Goal: Task Accomplishment & Management: Use online tool/utility

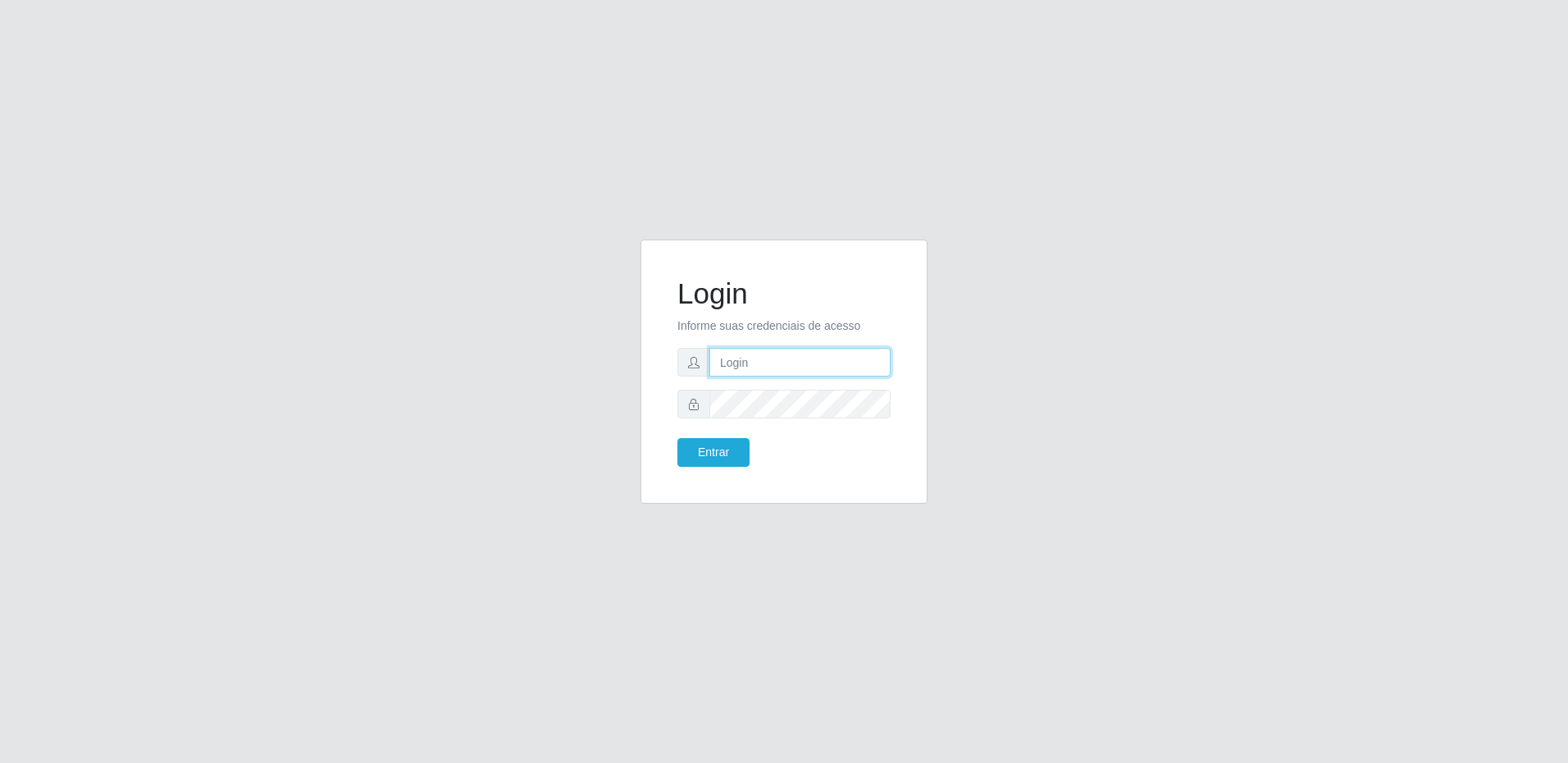
click at [788, 367] on input "text" at bounding box center [800, 361] width 181 height 28
type input "[EMAIL_ADDRESS][DOMAIN_NAME]"
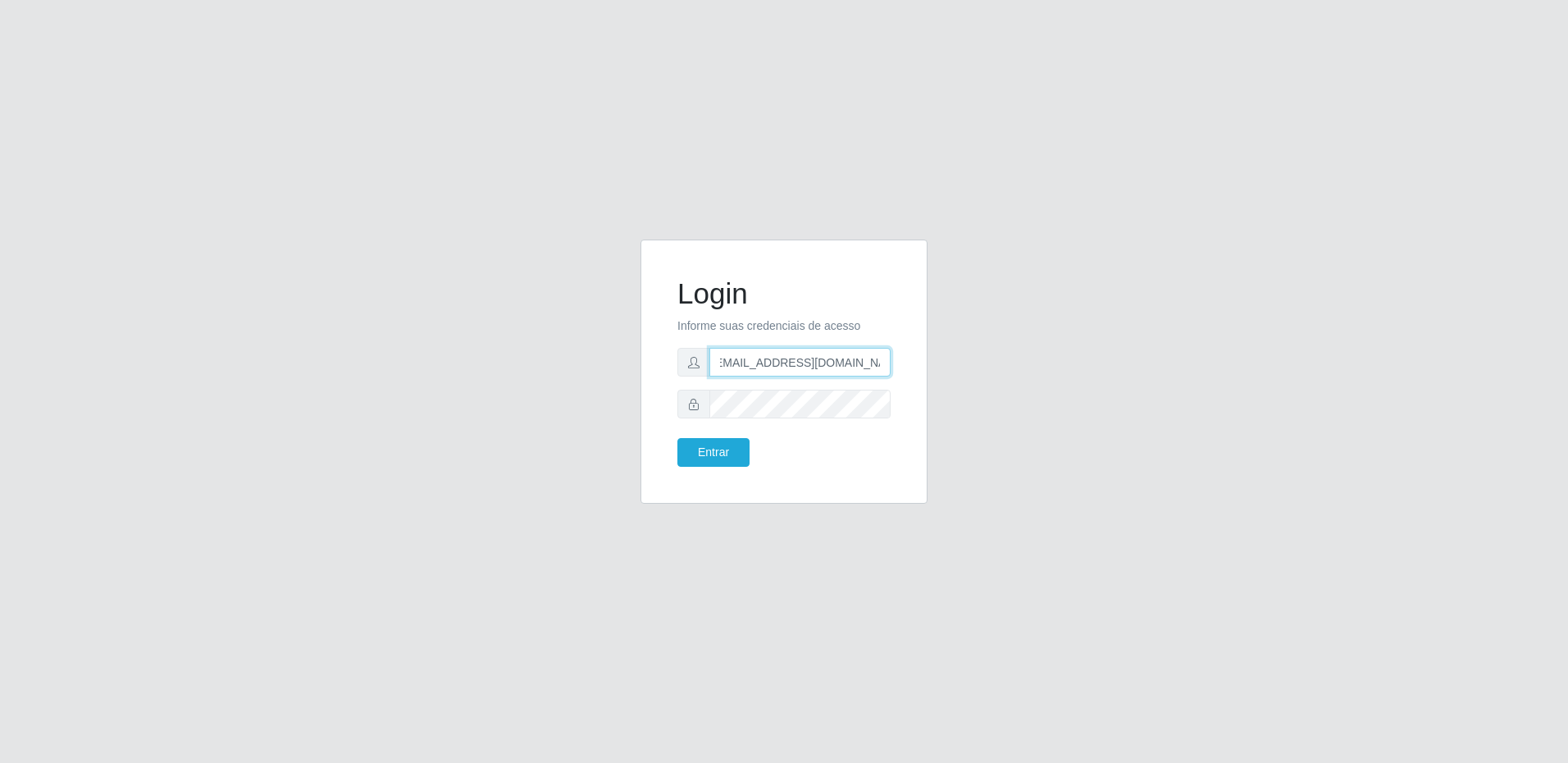
click at [677, 438] on button "Entrar" at bounding box center [713, 452] width 72 height 28
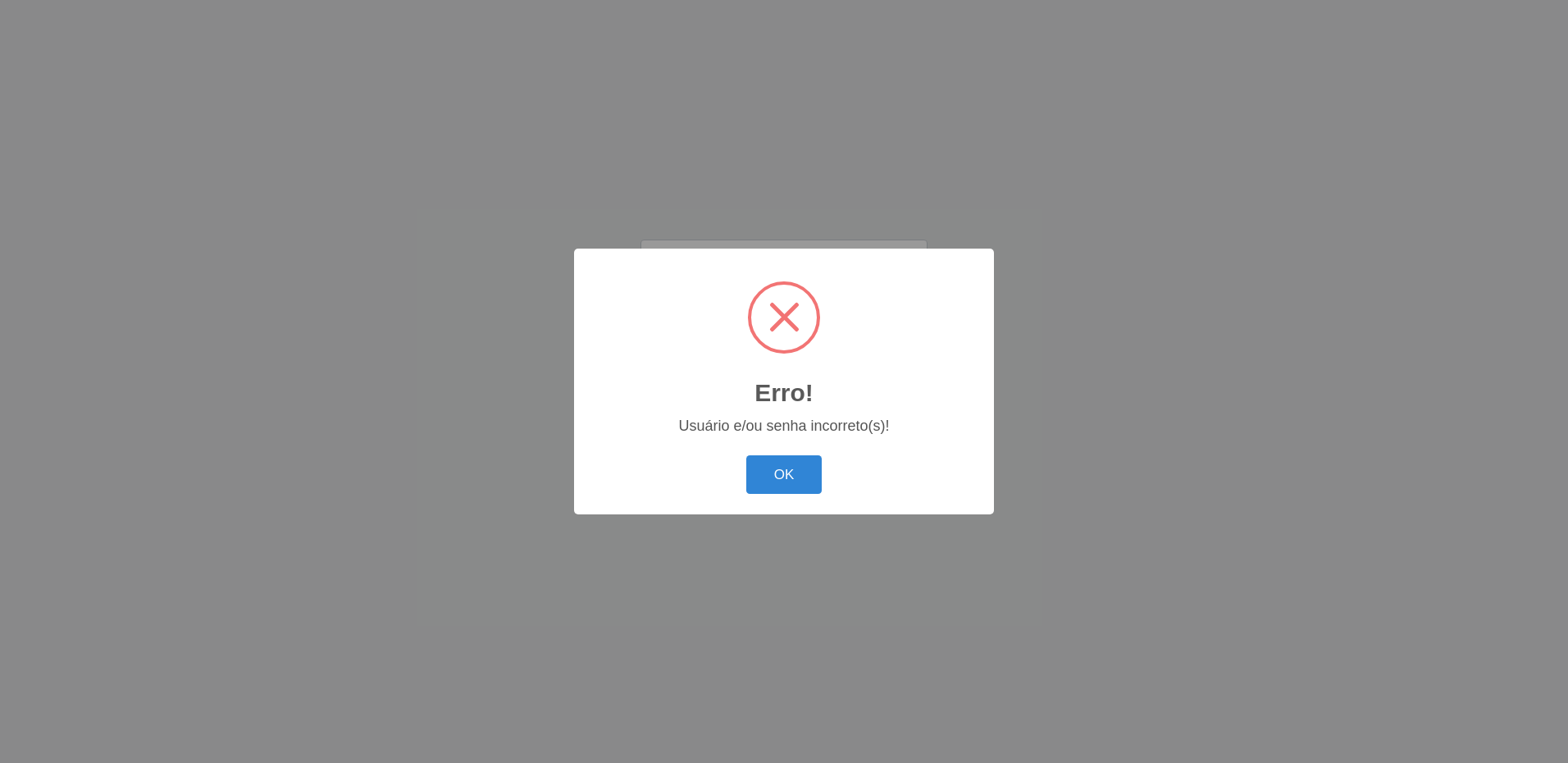
scroll to position [0, 0]
click at [781, 410] on div "Erro! ×" at bounding box center [783, 341] width 387 height 152
click at [782, 498] on div "OK Cancel" at bounding box center [783, 474] width 387 height 47
click at [781, 475] on button "OK" at bounding box center [784, 475] width 76 height 39
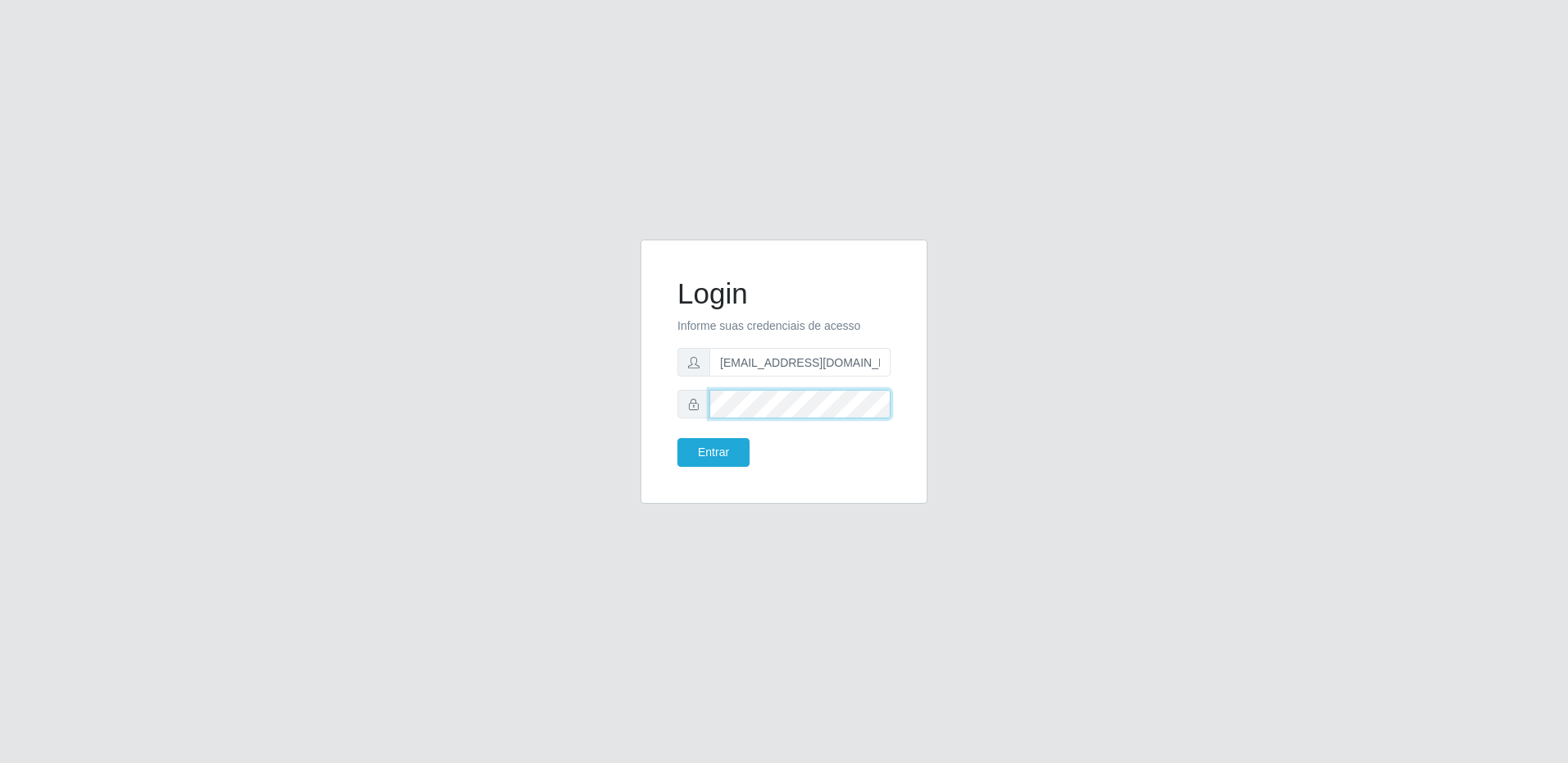
click at [677, 438] on button "Entrar" at bounding box center [713, 452] width 72 height 28
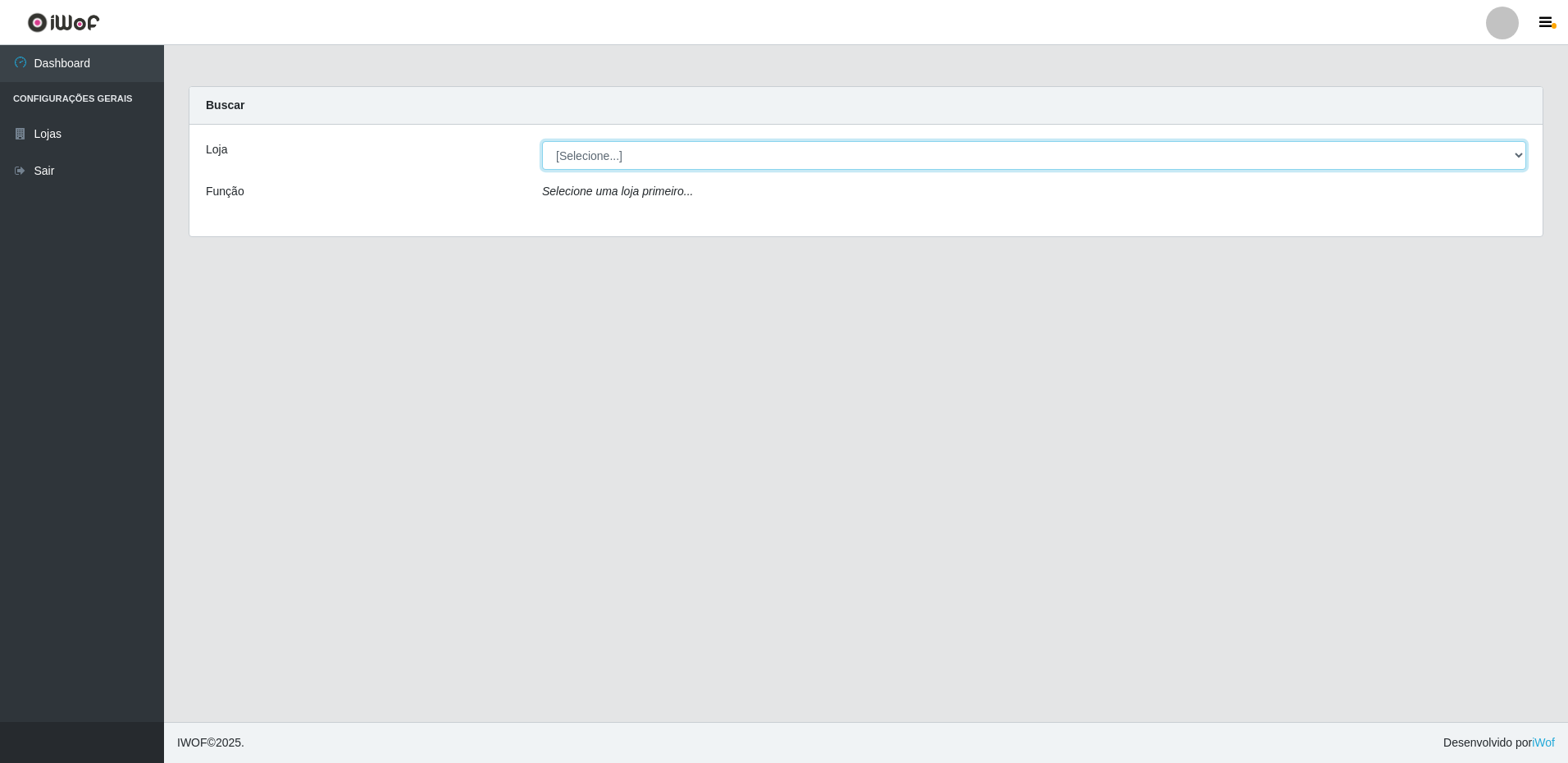
click at [625, 162] on select "[Selecione...] Extrabom - Loja 16 [GEOGRAPHIC_DATA]" at bounding box center [1034, 155] width 984 height 28
select select "450"
click at [542, 141] on select "[Selecione...] Extrabom - Loja 16 [GEOGRAPHIC_DATA]" at bounding box center [1034, 155] width 984 height 28
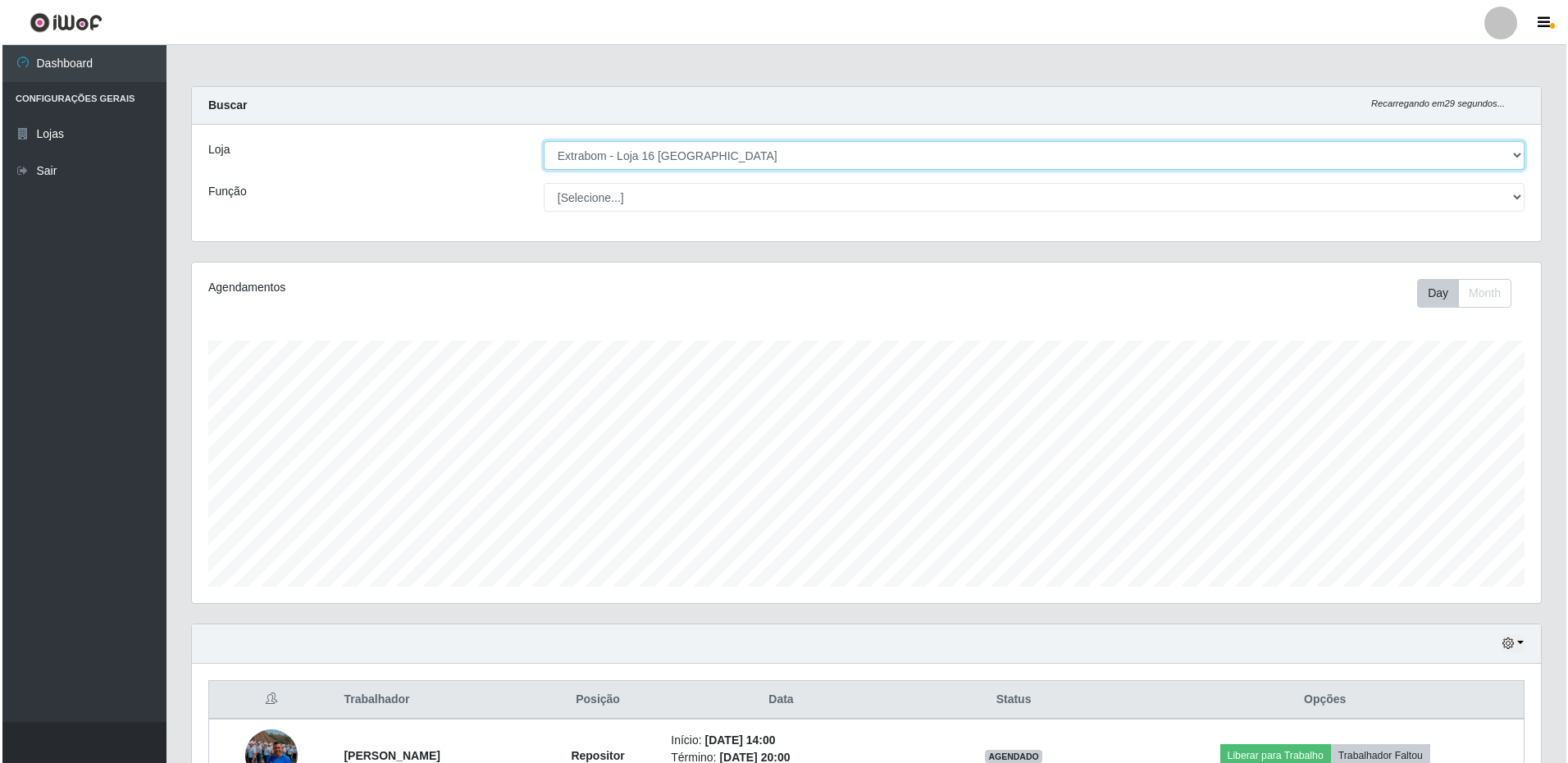
scroll to position [181, 0]
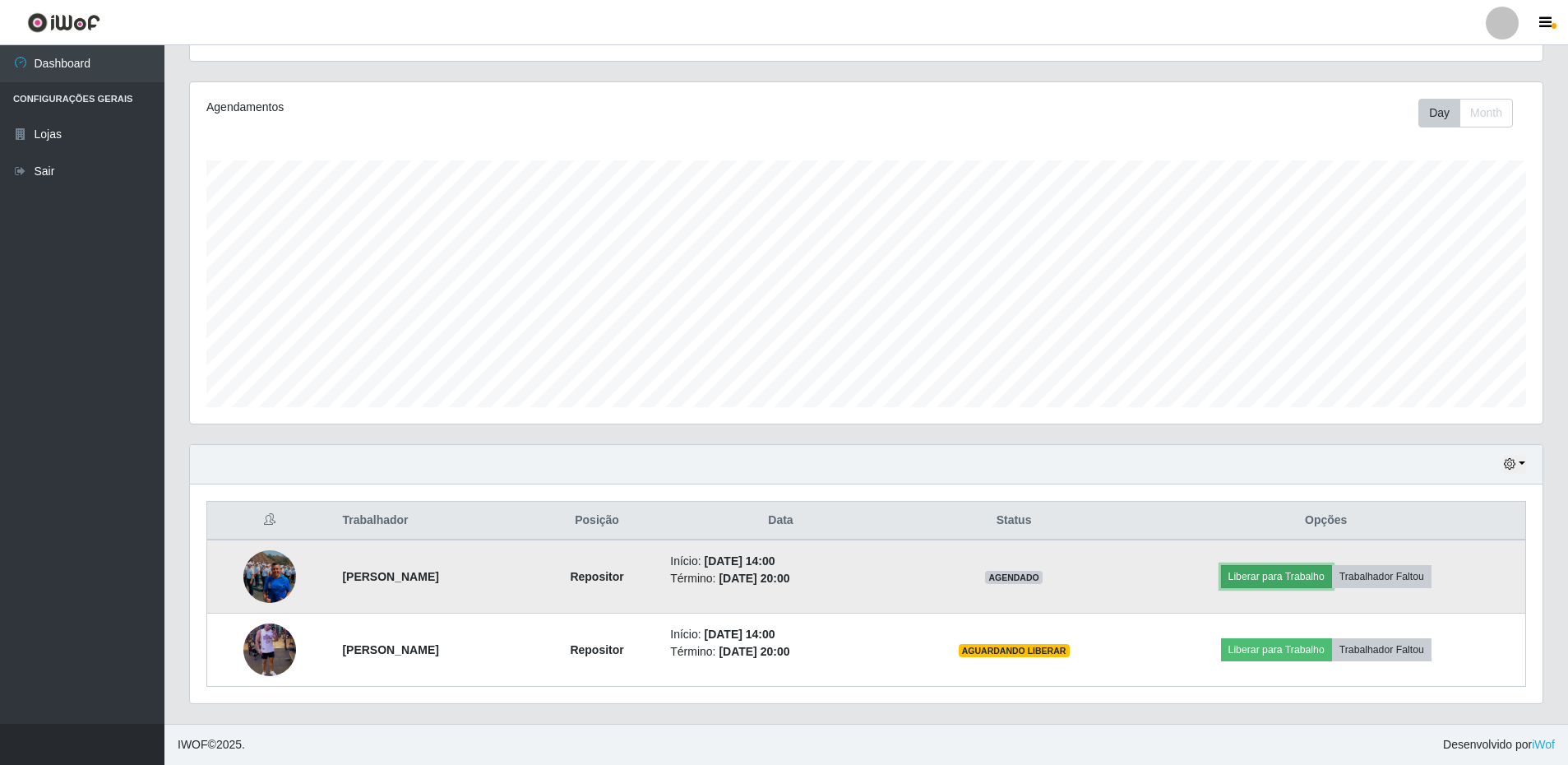
click at [1281, 572] on button "Liberar para Trabalho" at bounding box center [1277, 577] width 112 height 23
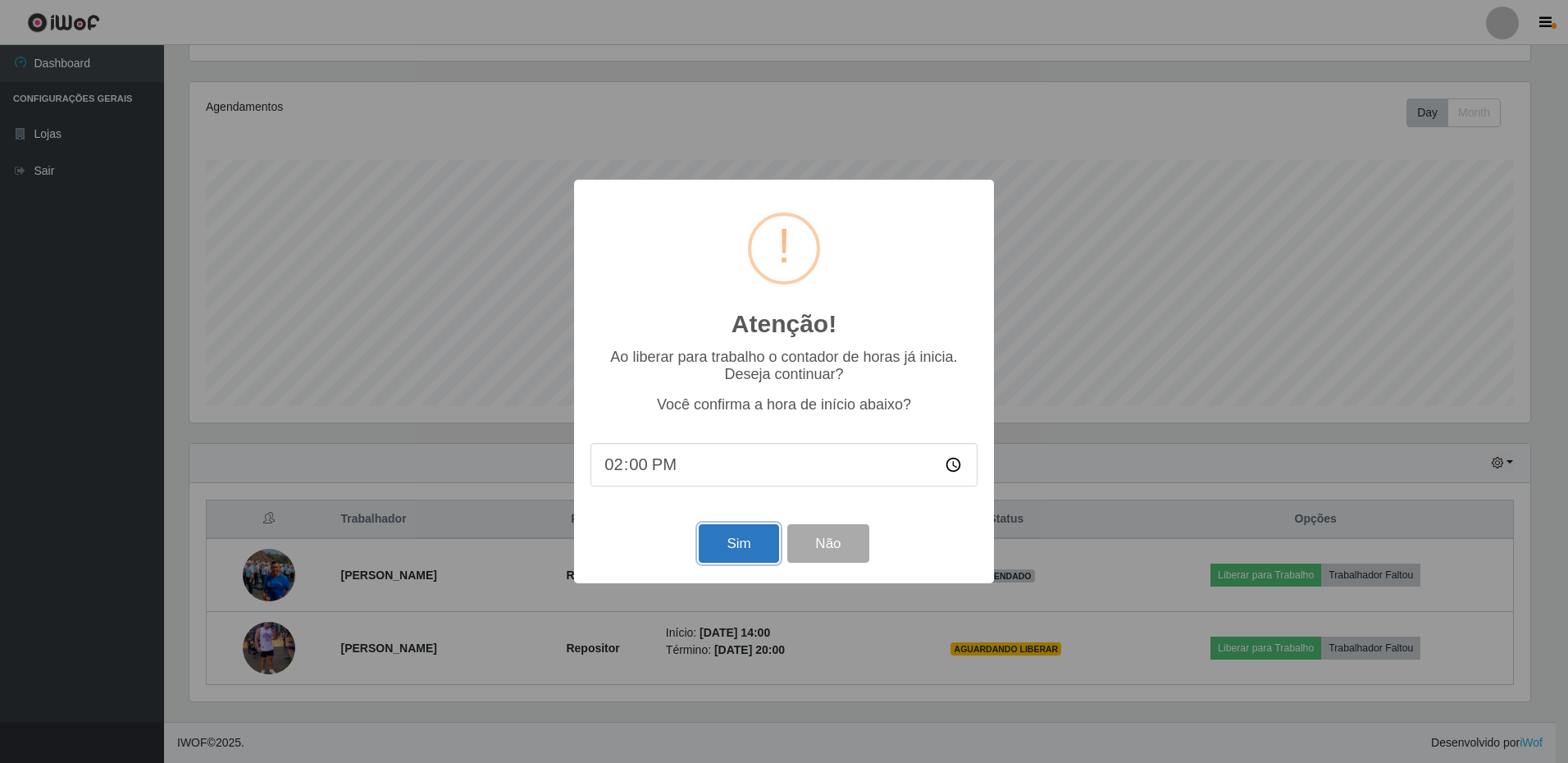
click at [722, 558] on button "Sim" at bounding box center [738, 543] width 80 height 39
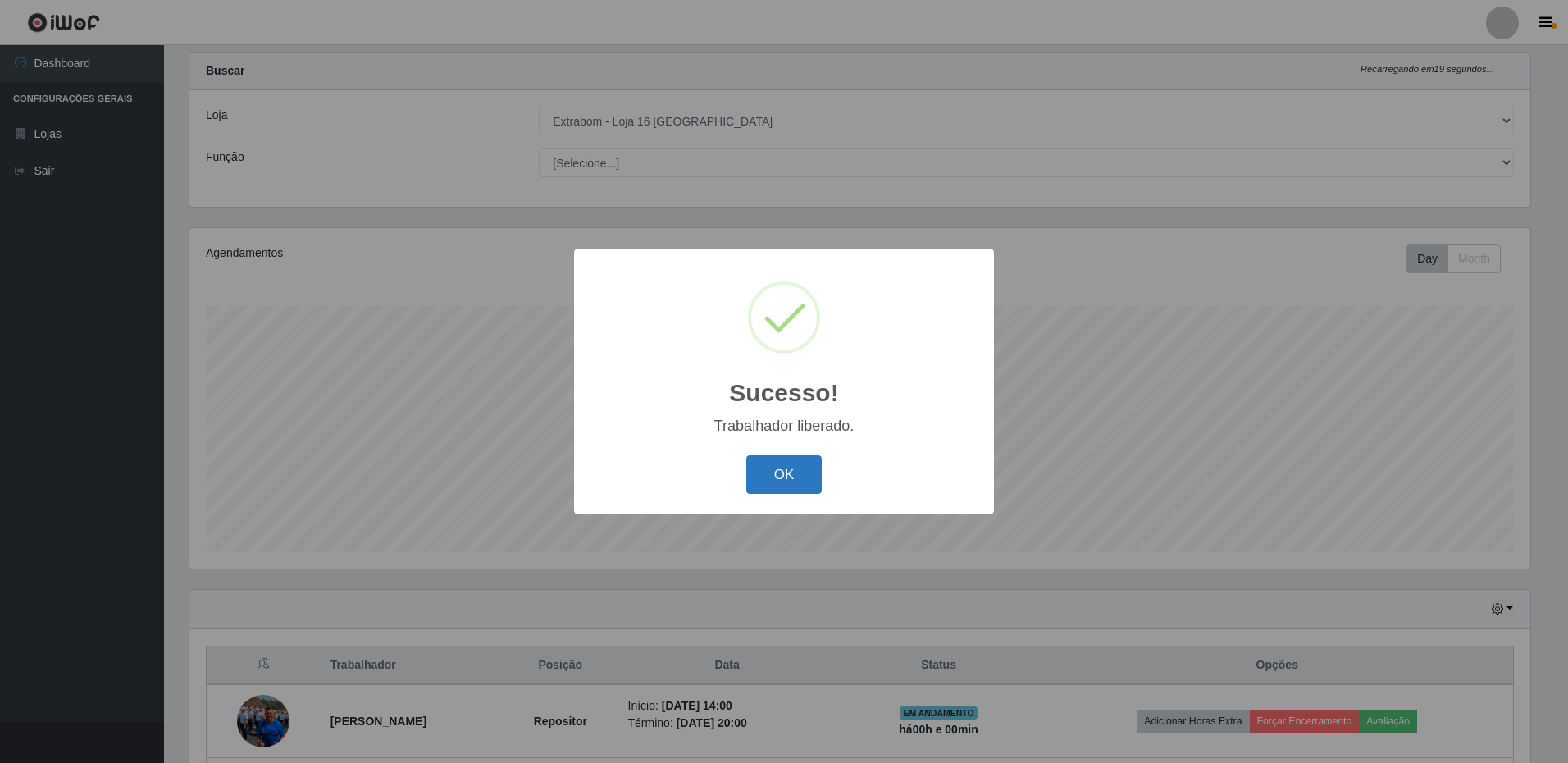
click at [787, 484] on button "OK" at bounding box center [784, 475] width 76 height 39
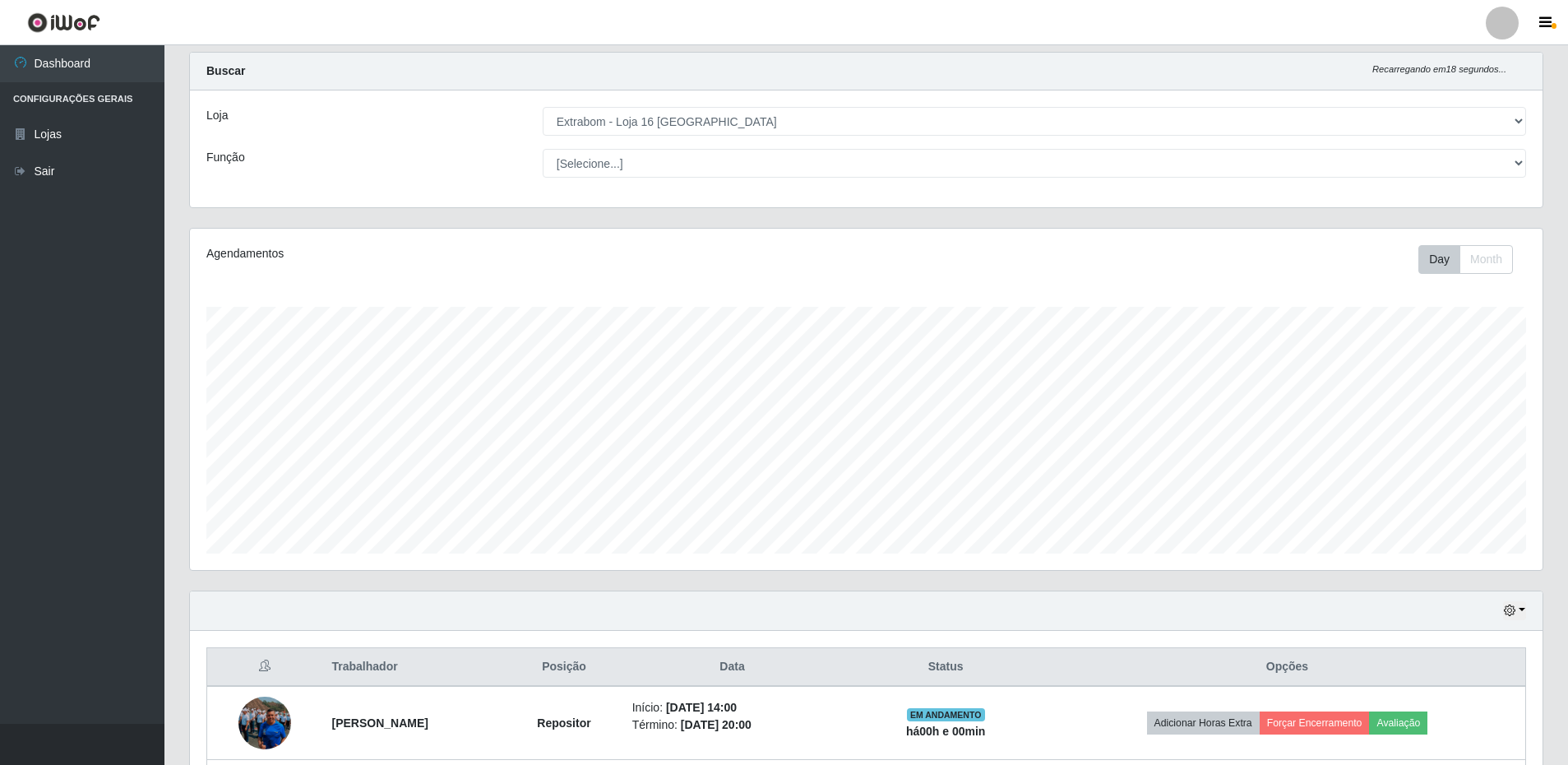
scroll to position [181, 0]
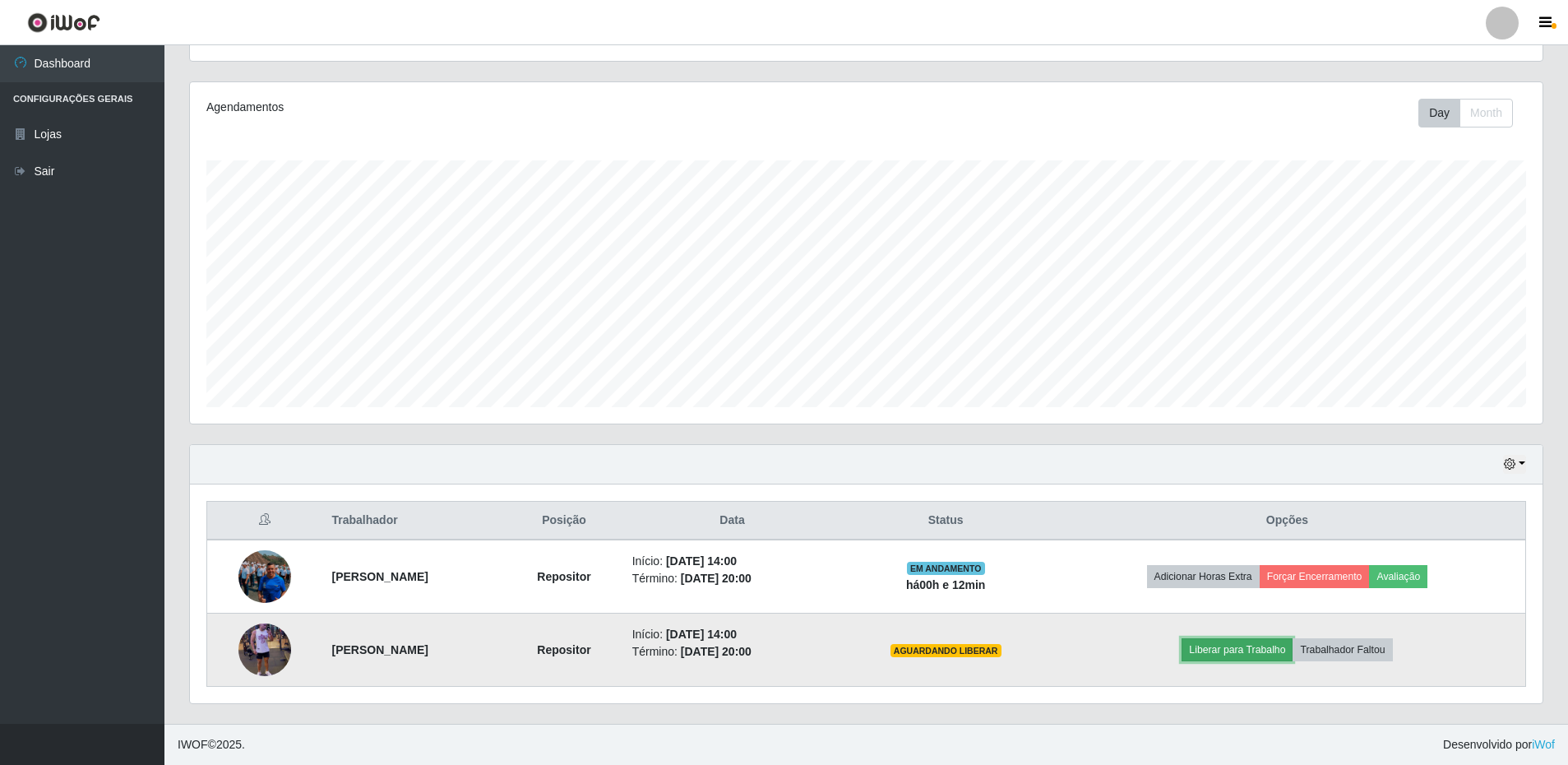
click at [1258, 651] on button "Liberar para Trabalho" at bounding box center [1237, 650] width 112 height 23
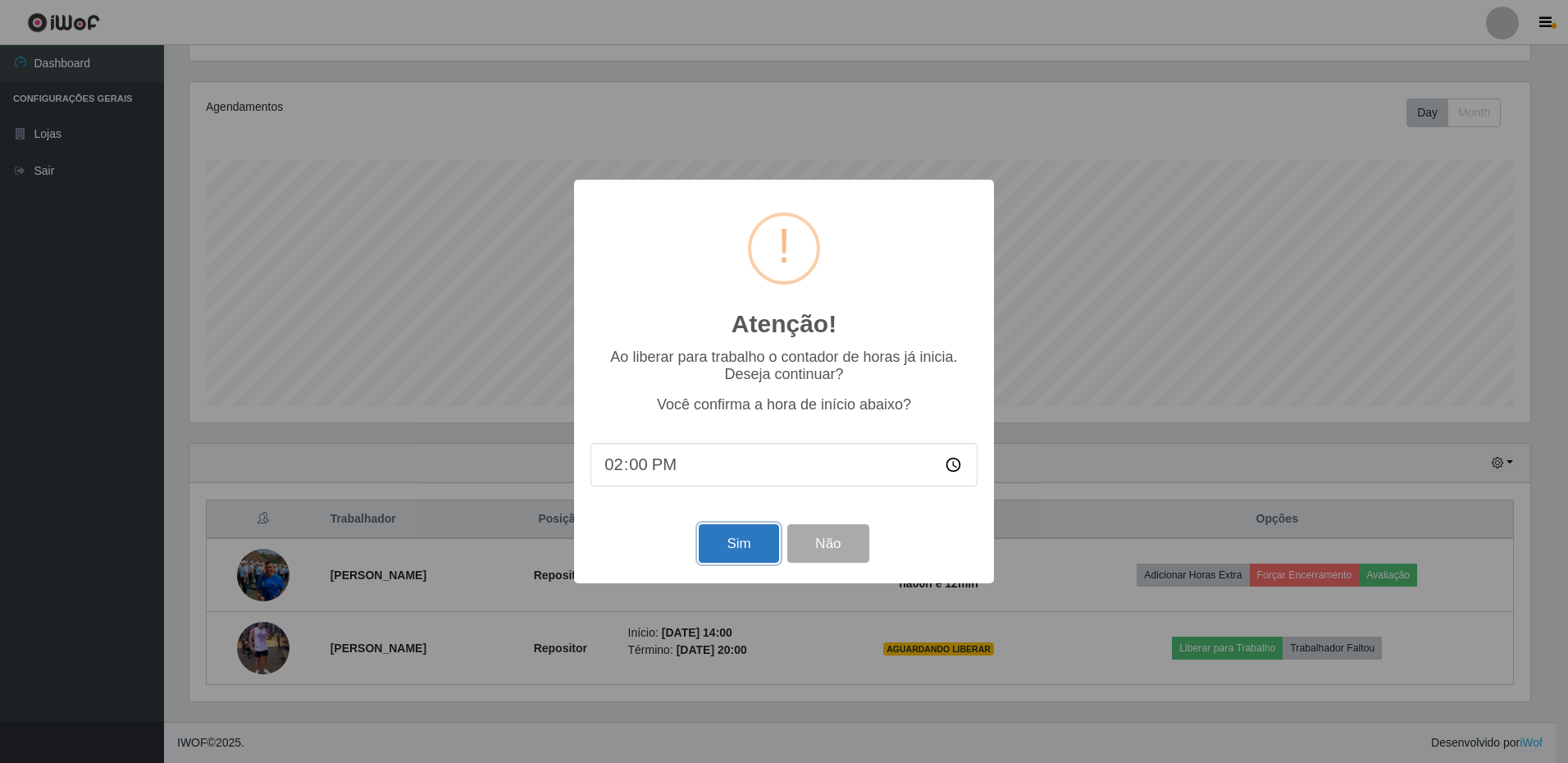
click at [749, 542] on button "Sim" at bounding box center [738, 543] width 80 height 39
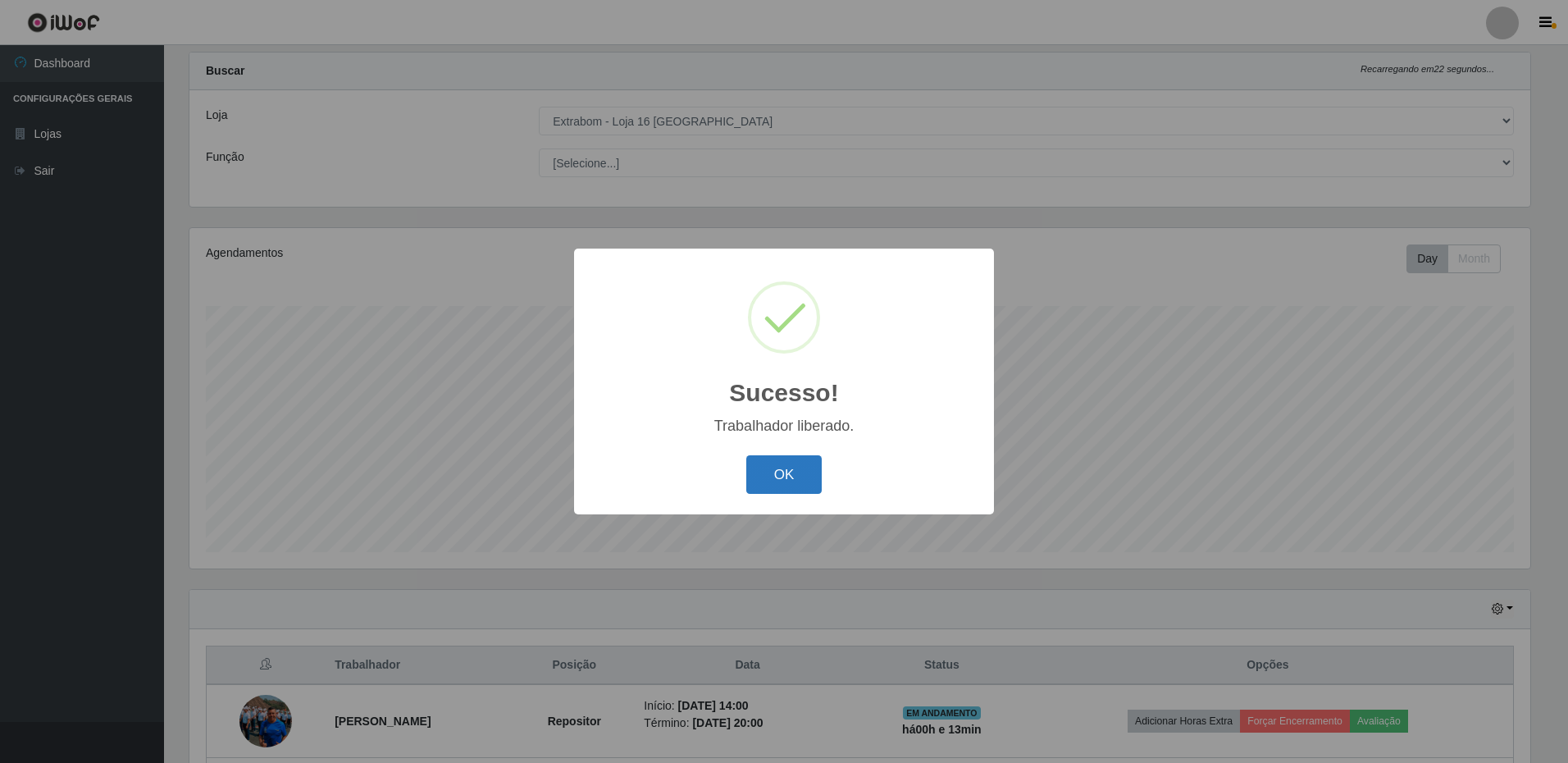
click at [802, 480] on button "OK" at bounding box center [784, 475] width 76 height 39
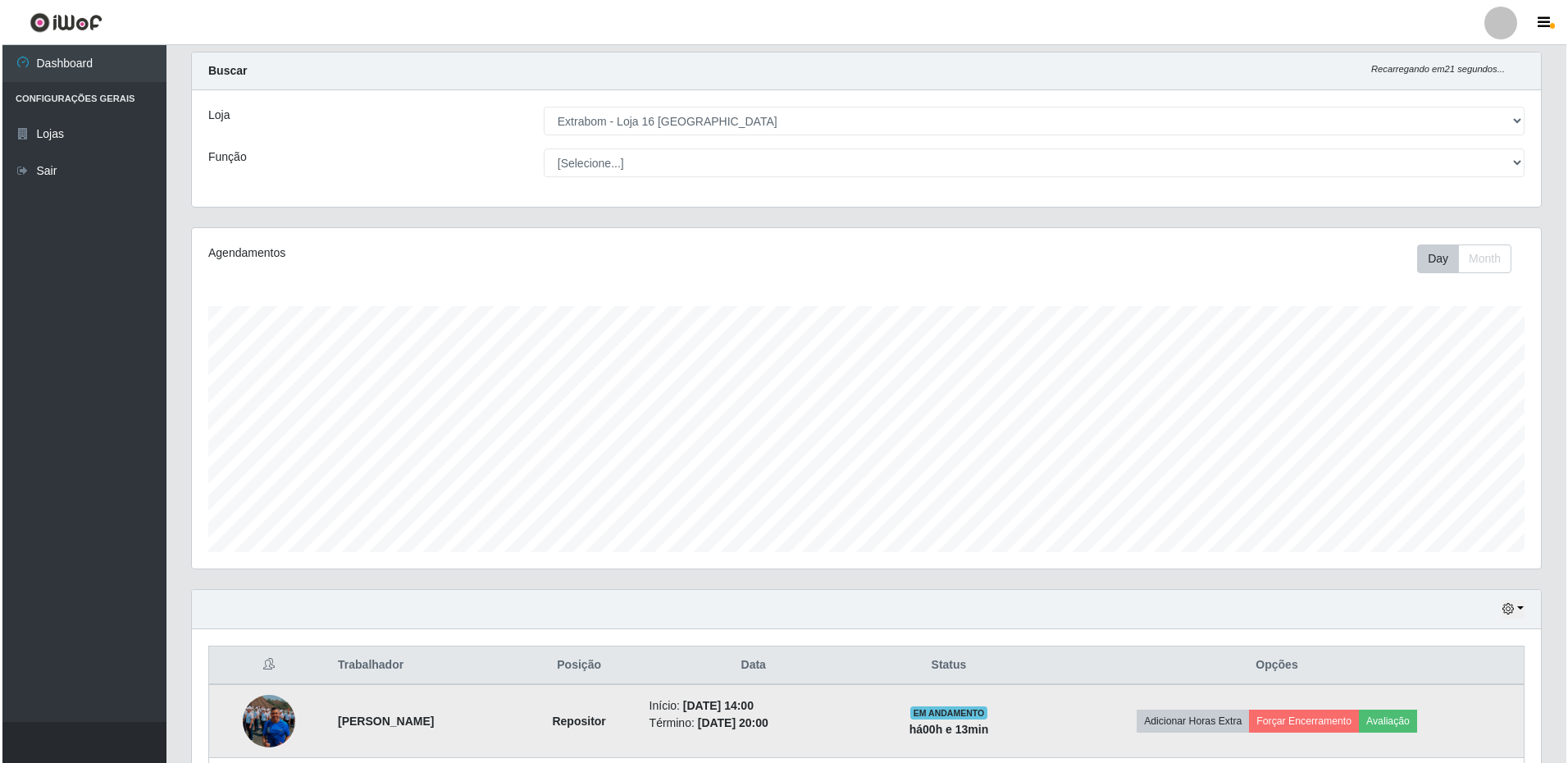
scroll to position [181, 0]
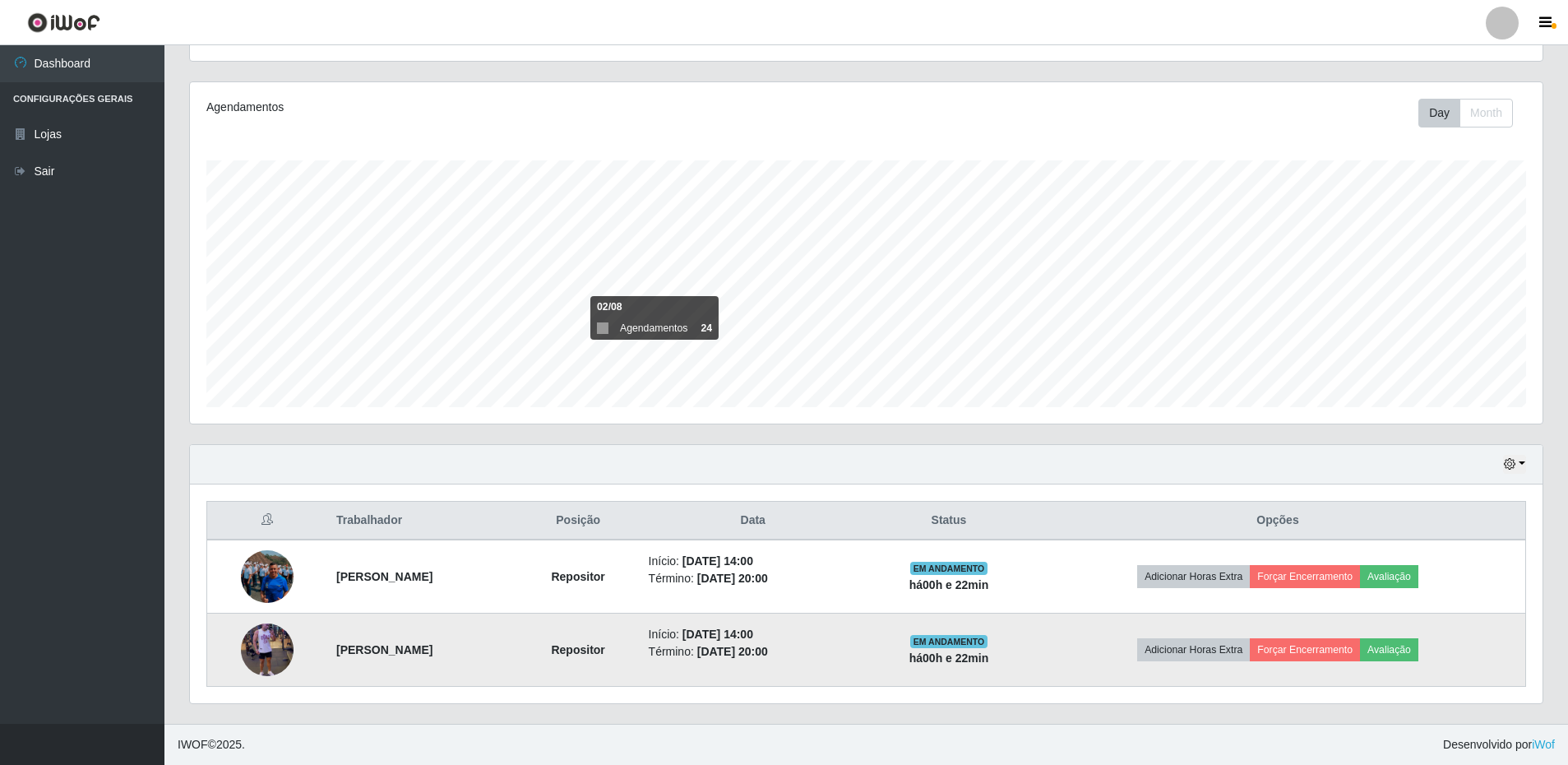
click at [267, 644] on img at bounding box center [267, 650] width 53 height 94
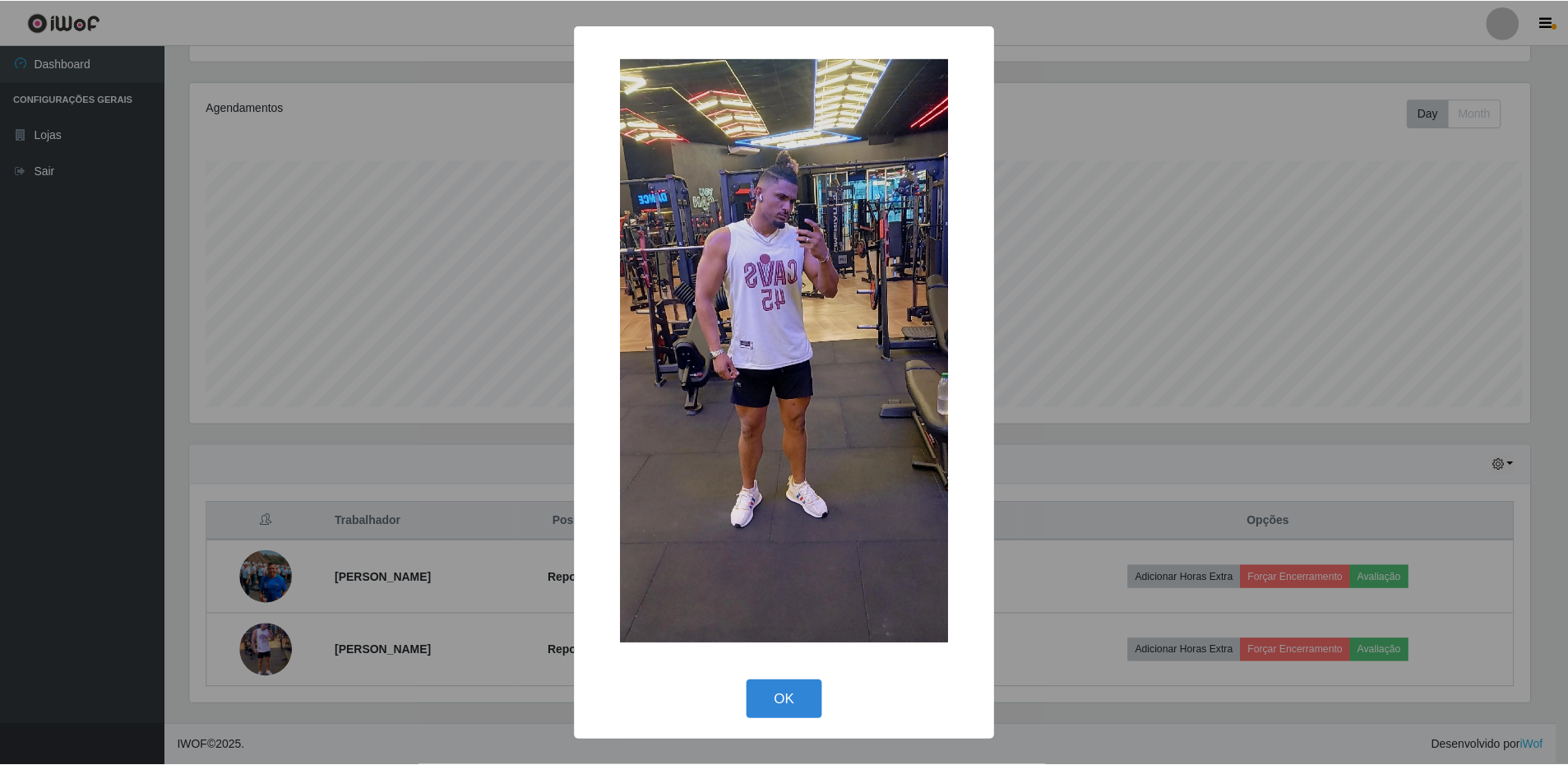
scroll to position [341, 1345]
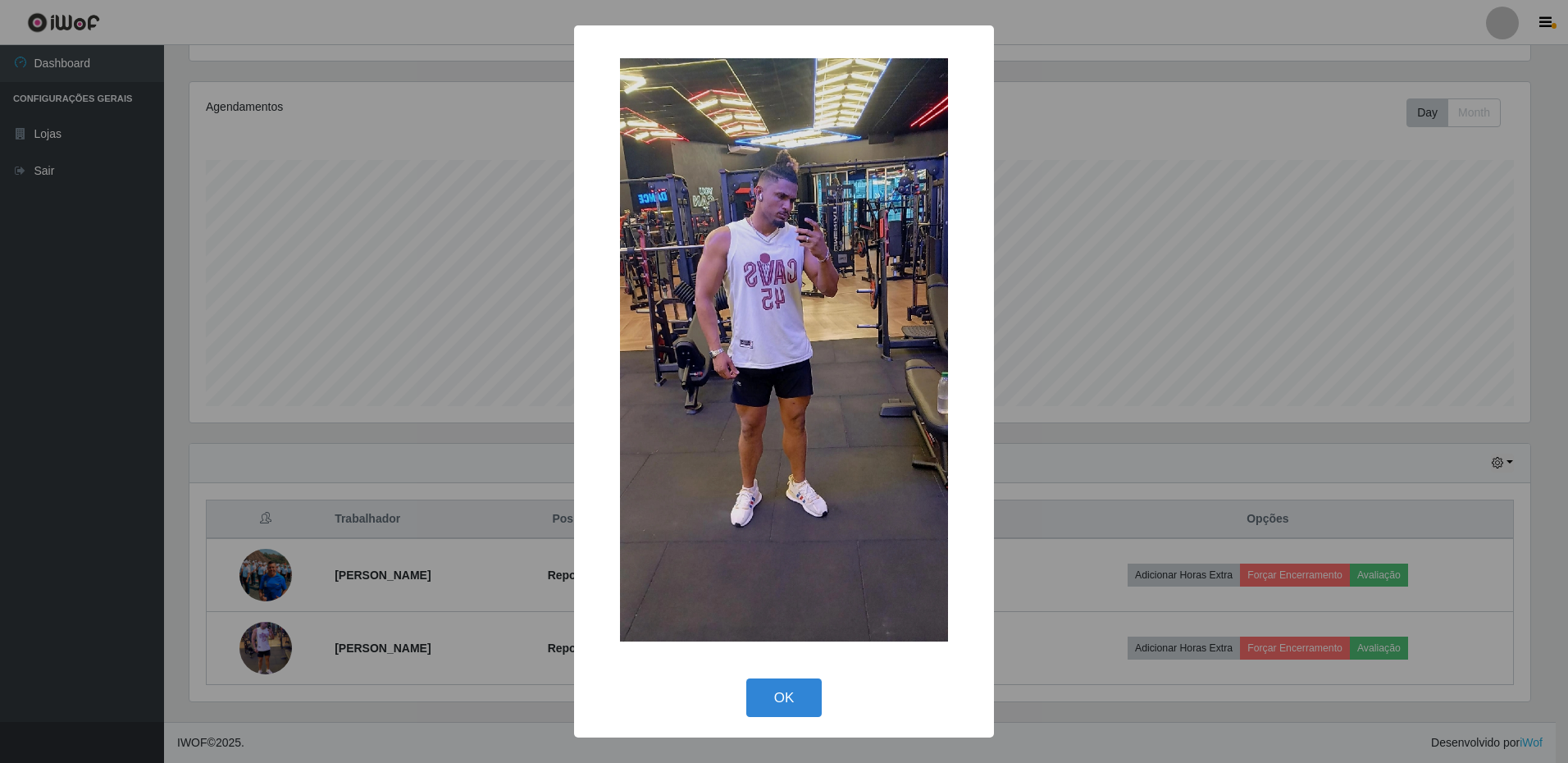
click at [276, 579] on div "× OK Cancel" at bounding box center [784, 382] width 1568 height 763
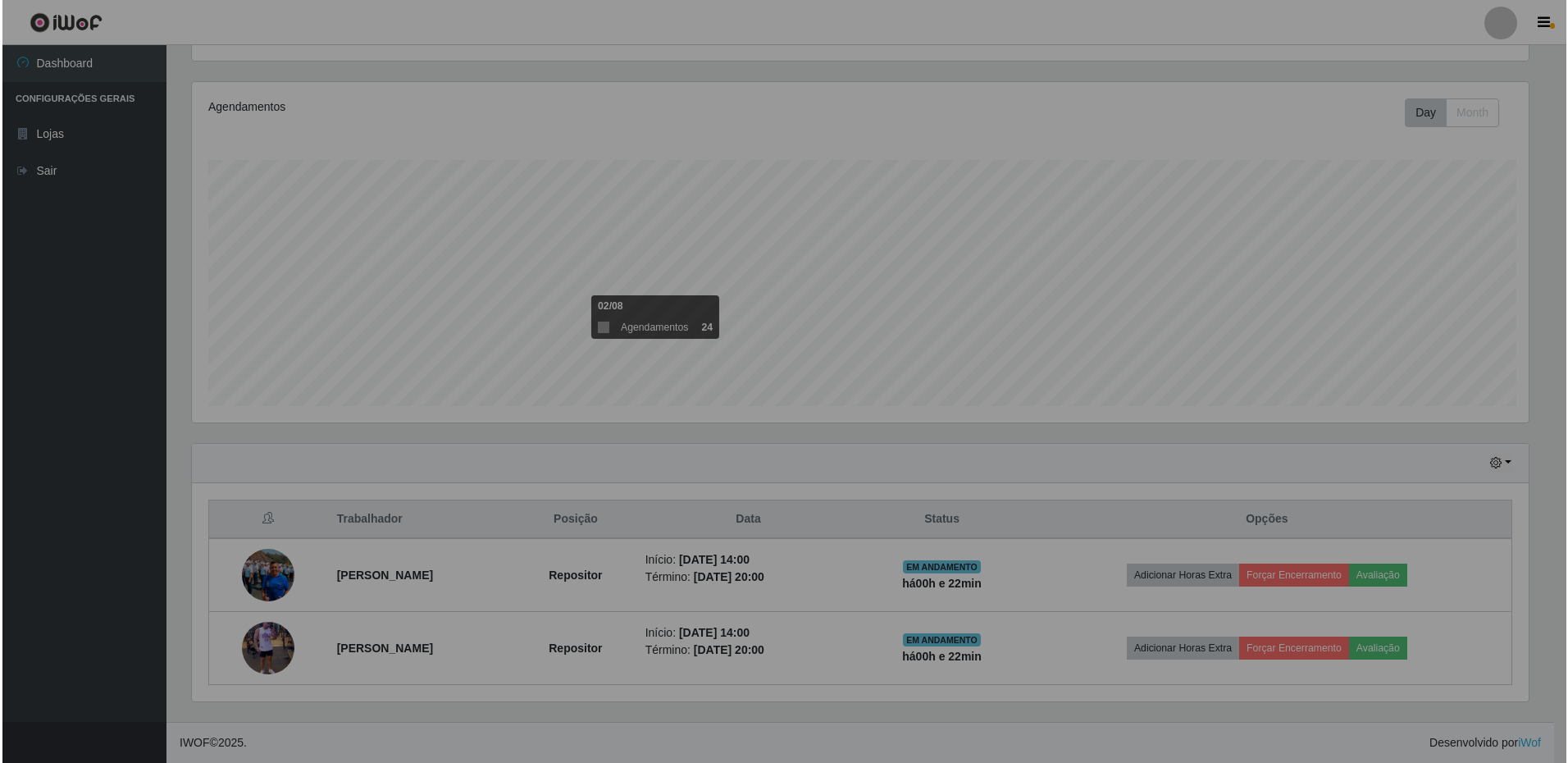
scroll to position [341, 1349]
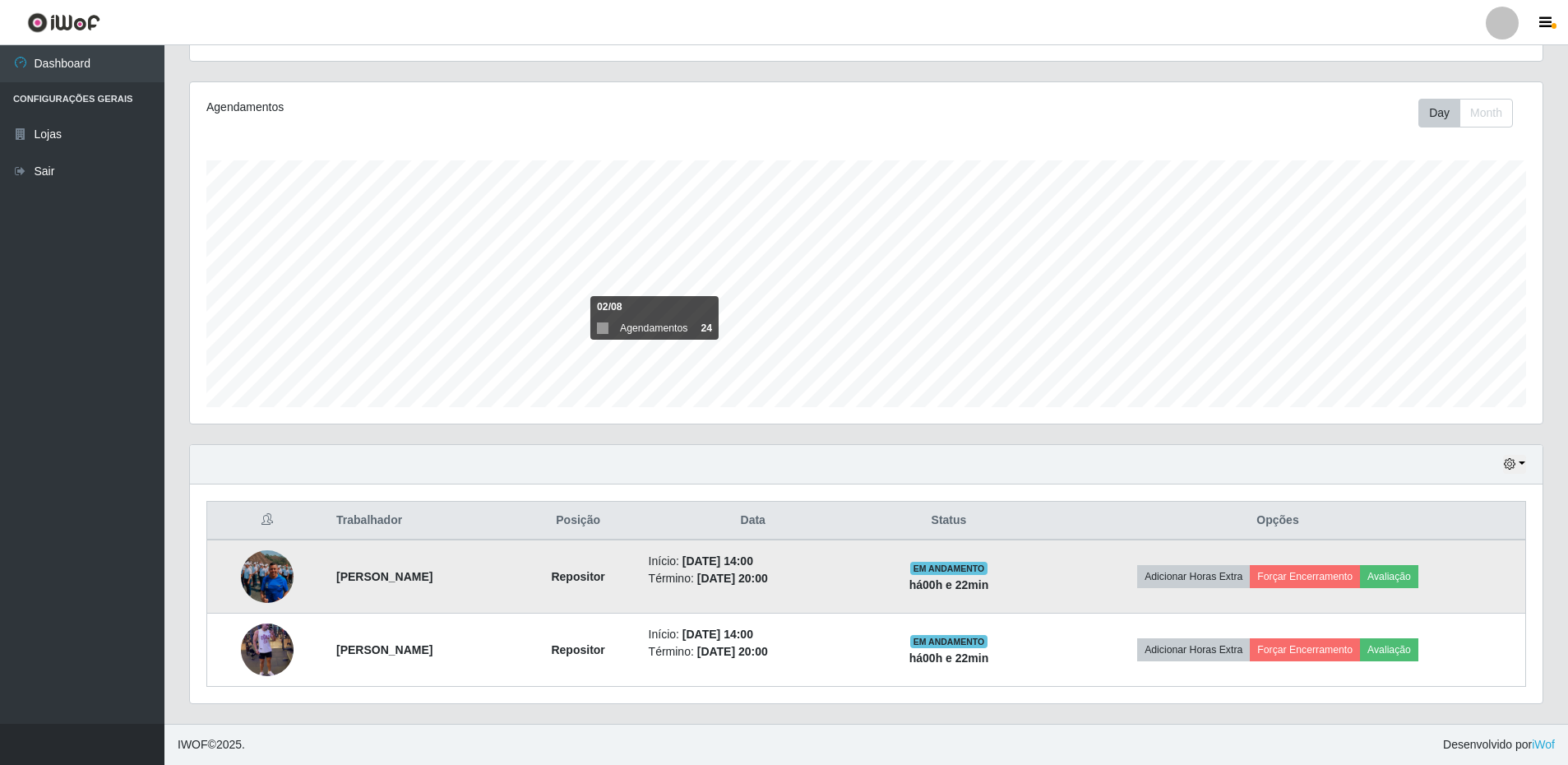
click at [283, 571] on img at bounding box center [267, 576] width 53 height 94
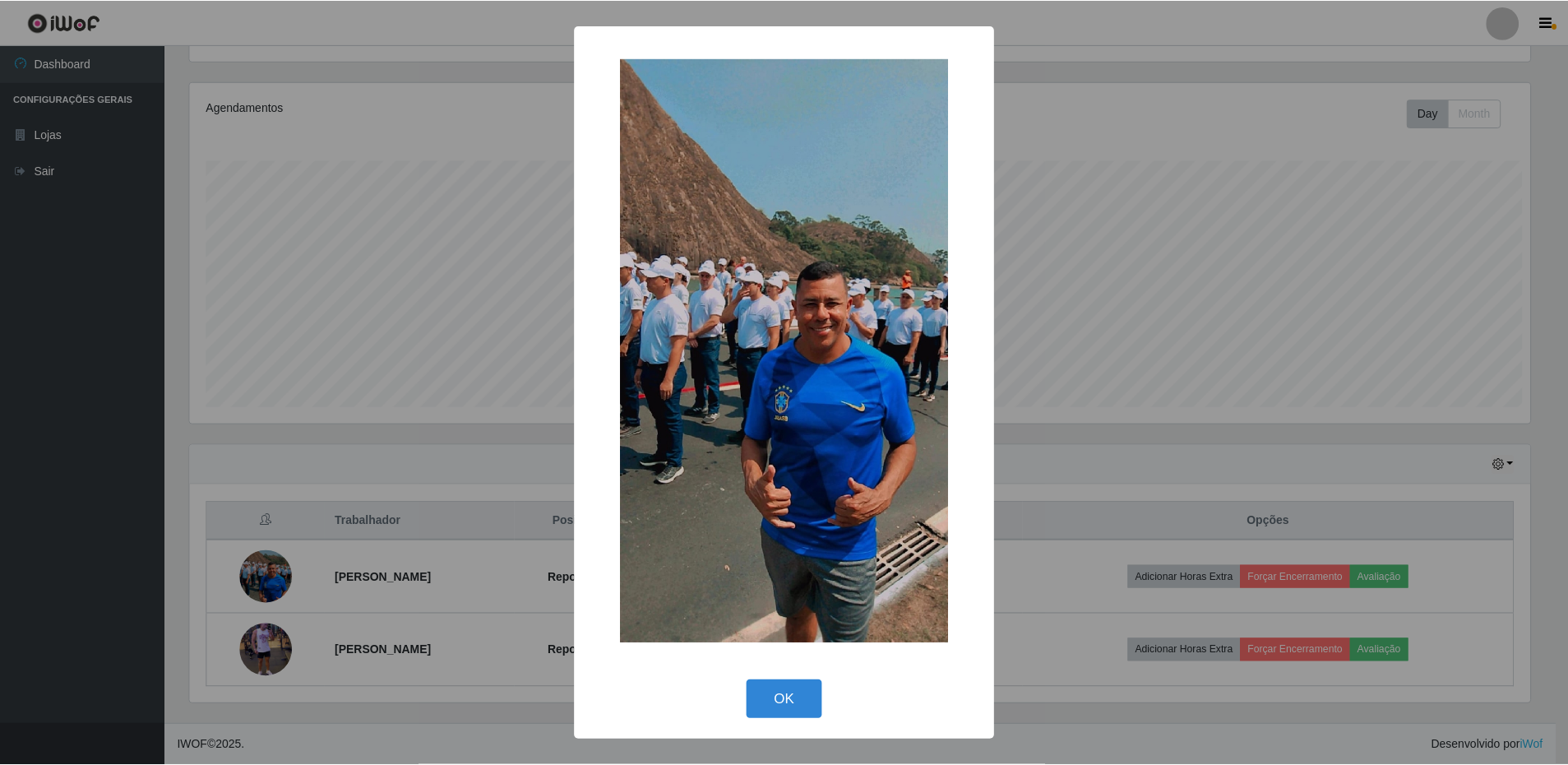
scroll to position [341, 1345]
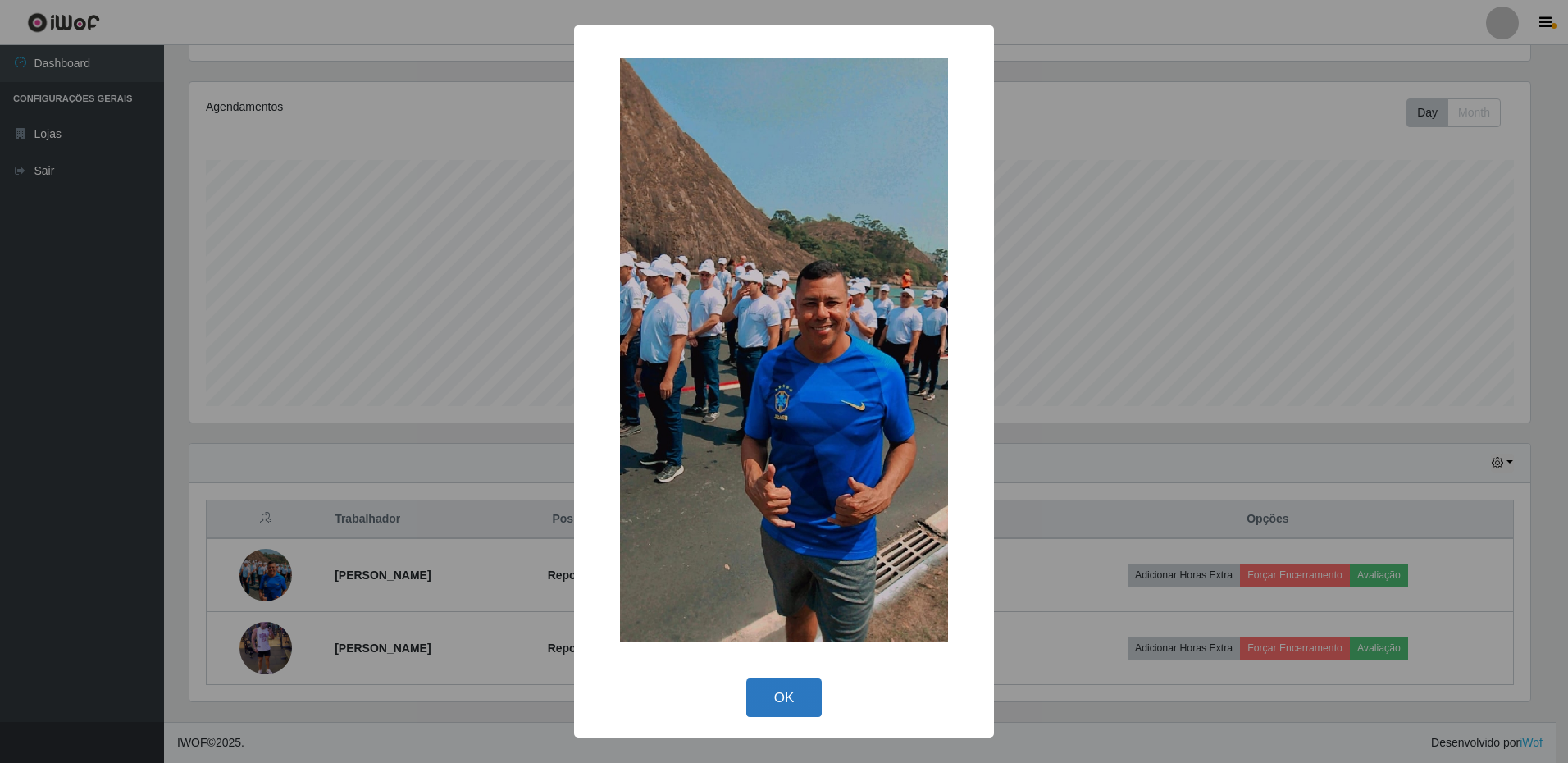
click at [766, 689] on button "OK" at bounding box center [784, 698] width 76 height 39
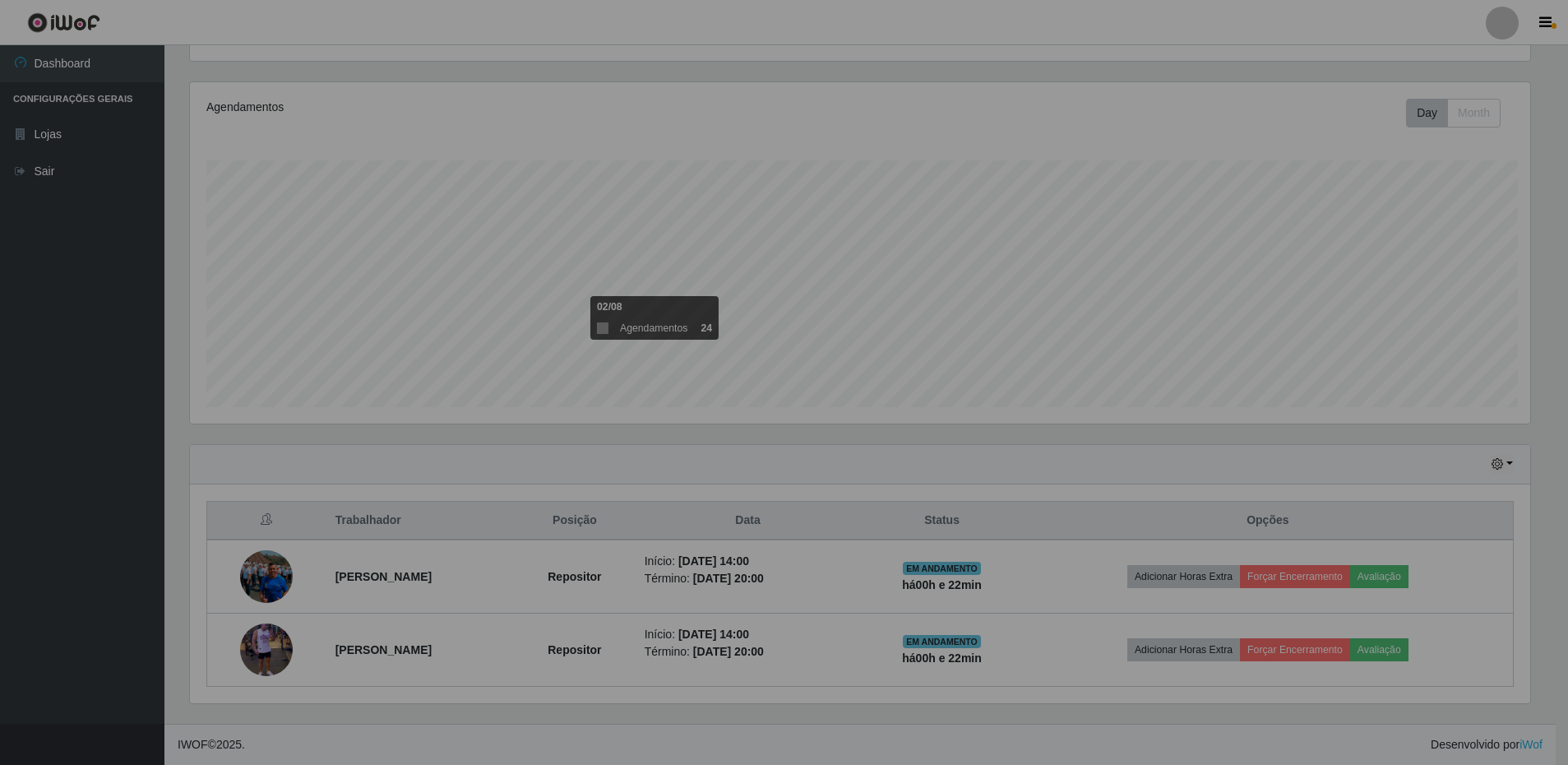
scroll to position [341, 1353]
